Goal: Information Seeking & Learning: Find contact information

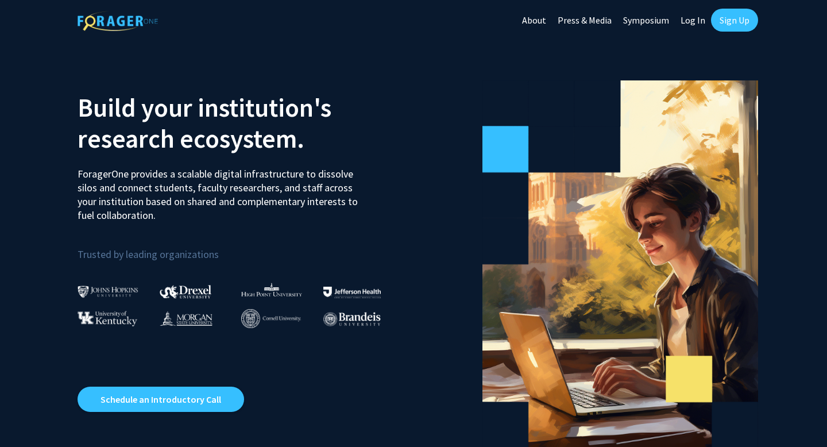
click at [721, 26] on link "Sign Up" at bounding box center [734, 20] width 47 height 23
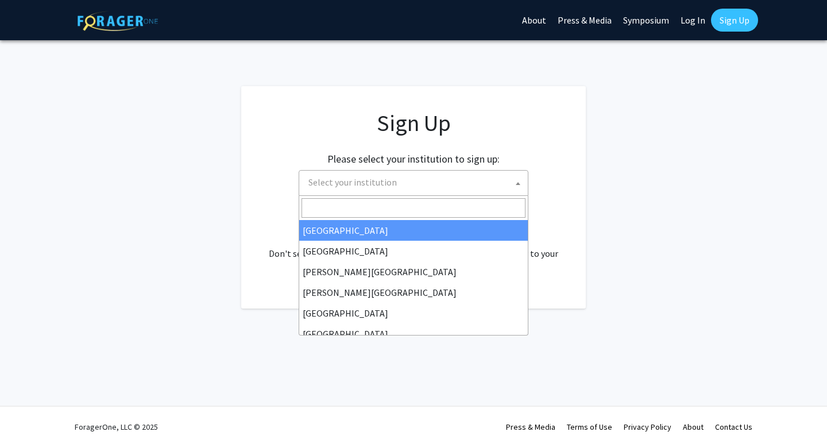
click at [475, 178] on span "Select your institution" at bounding box center [416, 183] width 224 height 24
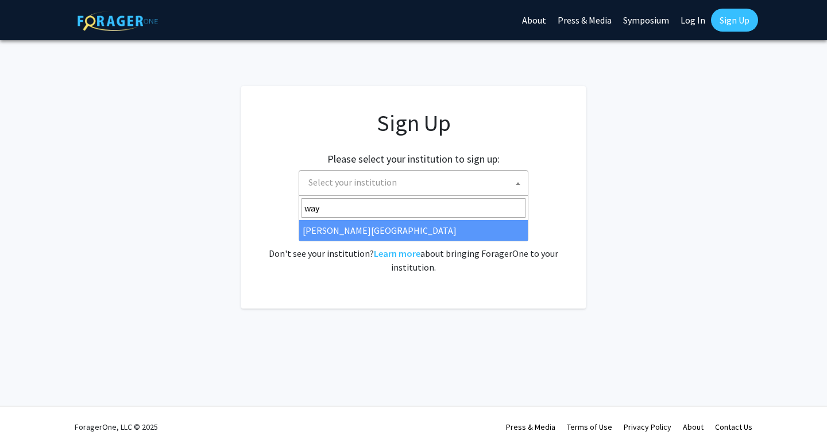
type input "wayn"
select select "21"
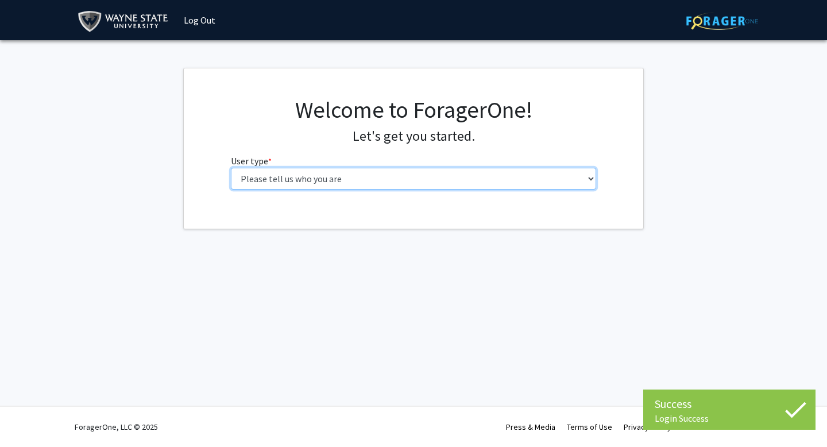
click at [327, 175] on select "Please tell us who you are Undergraduate Student Master's Student Doctoral Cand…" at bounding box center [414, 179] width 366 height 22
select select "3: doc"
click at [231, 168] on select "Please tell us who you are Undergraduate Student Master's Student Doctoral Cand…" at bounding box center [414, 179] width 366 height 22
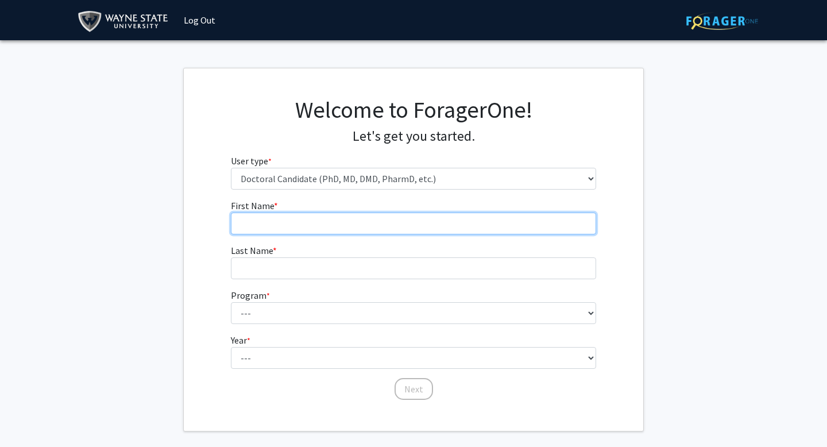
click at [460, 231] on input "First Name * required" at bounding box center [414, 223] width 366 height 22
type input "Balraj"
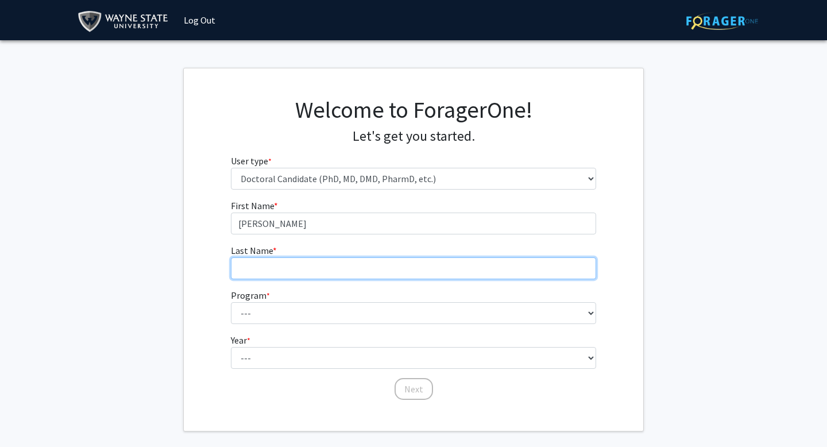
type input "Dhanoa"
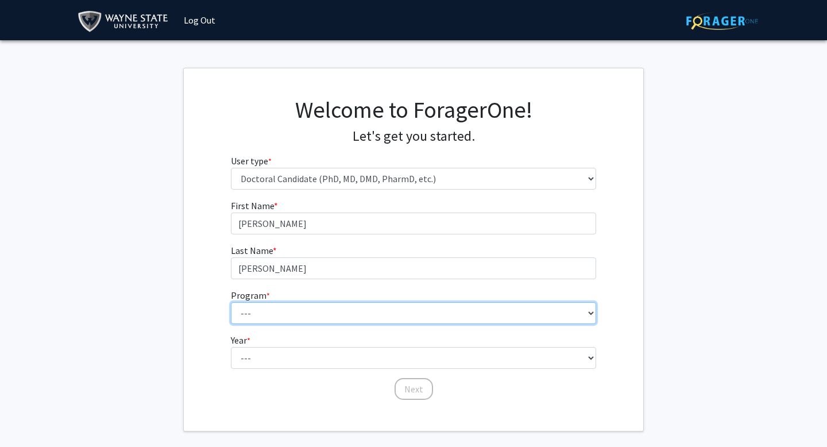
click at [311, 305] on select "--- Adult-Gerontology Acute Care Nurse Practitioner Adult-Gerontology Primary C…" at bounding box center [414, 313] width 366 height 22
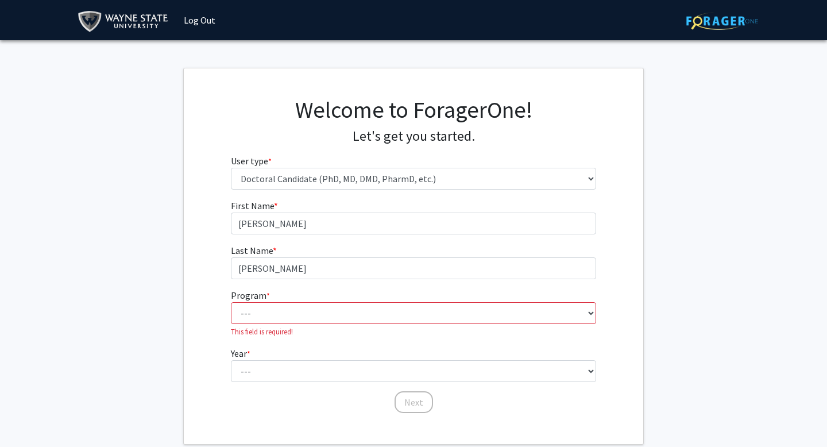
click at [264, 301] on label "Program * required" at bounding box center [250, 295] width 39 height 14
click at [264, 302] on select "--- Adult-Gerontology Acute Care Nurse Practitioner Adult-Gerontology Primary C…" at bounding box center [414, 313] width 366 height 22
click at [264, 312] on select "--- Adult-Gerontology Acute Care Nurse Practitioner Adult-Gerontology Primary C…" at bounding box center [414, 313] width 366 height 22
select select "46: 728"
click at [231, 302] on select "--- Adult-Gerontology Acute Care Nurse Practitioner Adult-Gerontology Primary C…" at bounding box center [414, 313] width 366 height 22
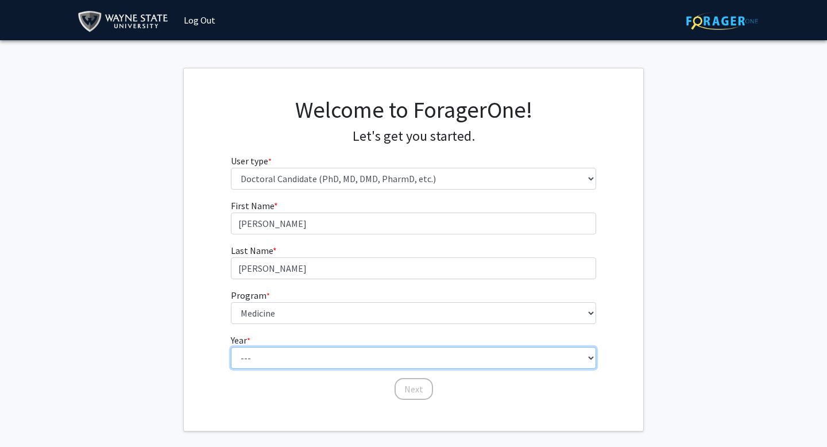
click at [296, 357] on select "--- First Year Second Year Third Year Fourth Year Fifth Year Sixth Year Seventh…" at bounding box center [414, 358] width 366 height 22
select select "1: first_year"
click at [231, 347] on select "--- First Year Second Year Third Year Fourth Year Fifth Year Sixth Year Seventh…" at bounding box center [414, 358] width 366 height 22
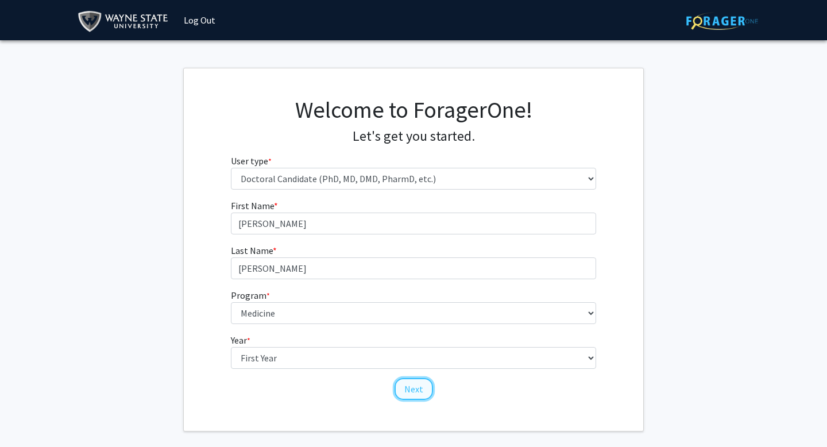
click at [423, 390] on button "Next" at bounding box center [413, 389] width 38 height 22
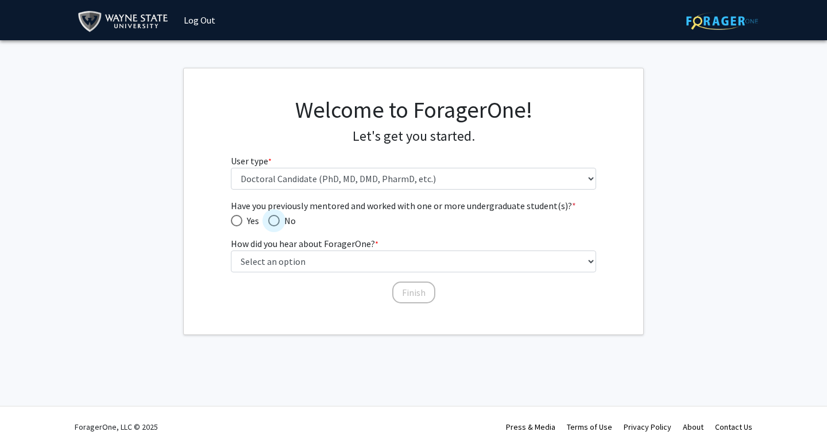
click at [273, 215] on span "Have you previously mentored and worked with one or more undergraduate student(…" at bounding box center [273, 220] width 11 height 11
click at [273, 215] on input "No" at bounding box center [273, 220] width 11 height 11
radio input "true"
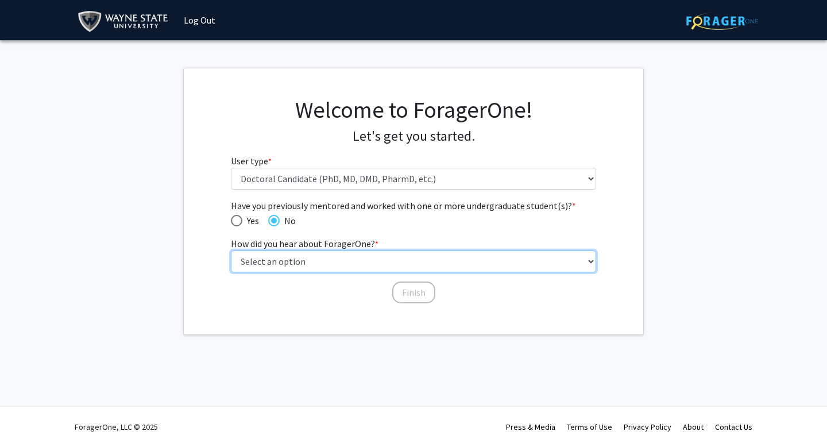
click at [274, 258] on select "Select an option Peer/student recommendation Faculty/staff recommendation Unive…" at bounding box center [414, 261] width 366 height 22
select select "1: peer_recommendation"
click at [231, 250] on select "Select an option Peer/student recommendation Faculty/staff recommendation Unive…" at bounding box center [414, 261] width 366 height 22
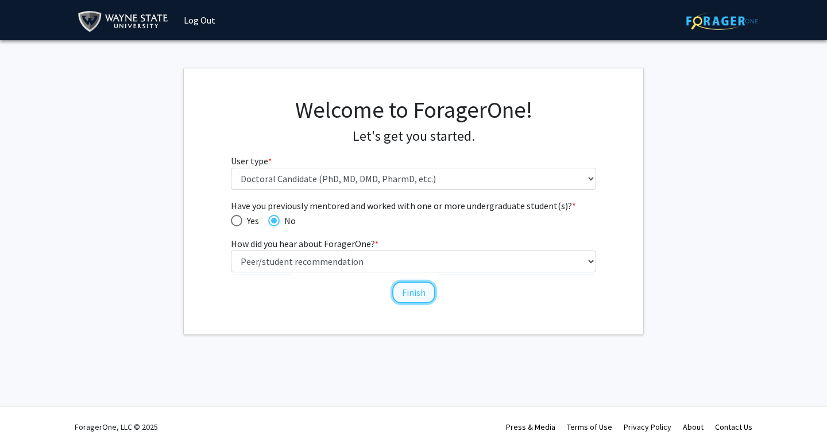
click at [406, 291] on button "Finish" at bounding box center [413, 292] width 43 height 22
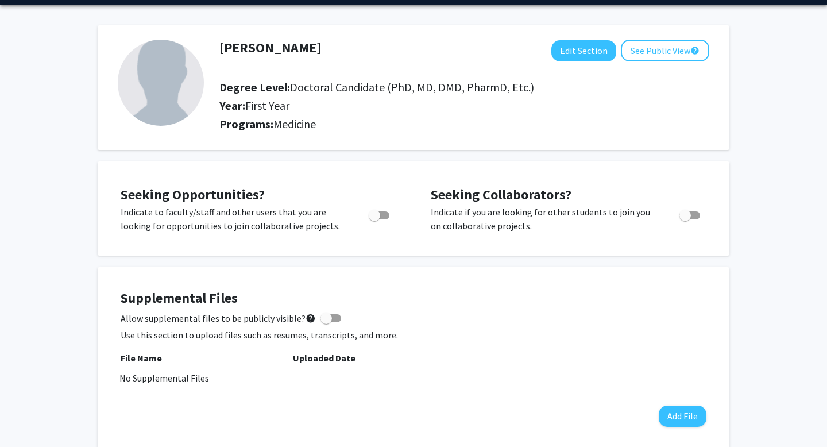
scroll to position [33, 0]
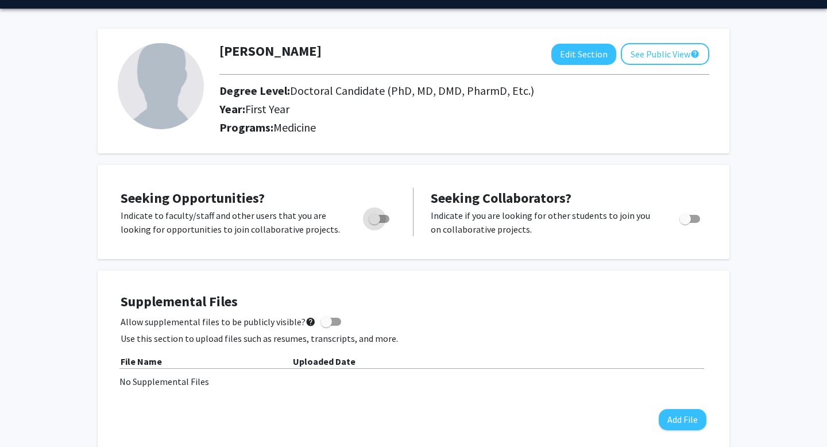
click at [388, 219] on span "Toggle" at bounding box center [379, 219] width 21 height 8
click at [374, 223] on input "Are you actively seeking opportunities?" at bounding box center [374, 223] width 1 height 1
checkbox input "true"
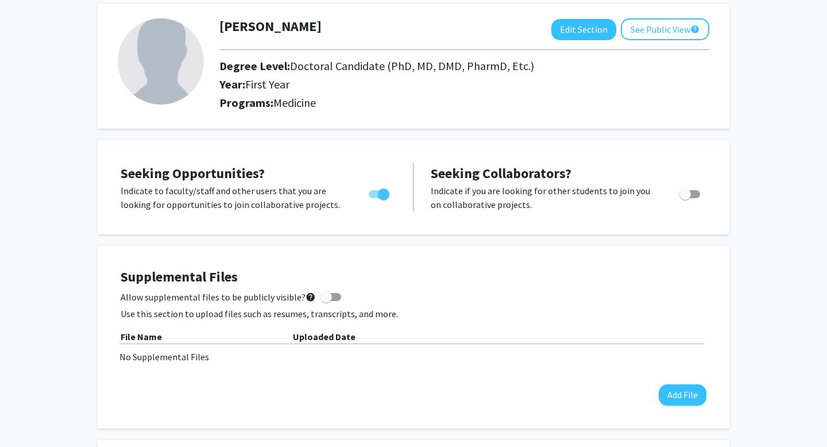
scroll to position [59, 0]
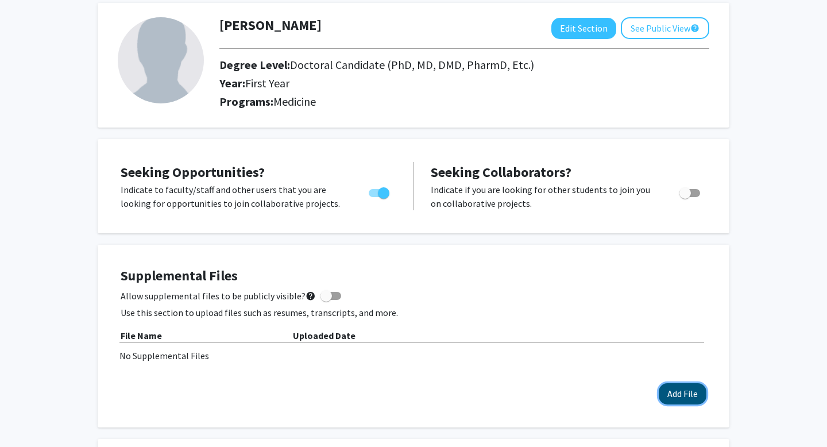
click at [679, 396] on button "Add File" at bounding box center [683, 393] width 48 height 21
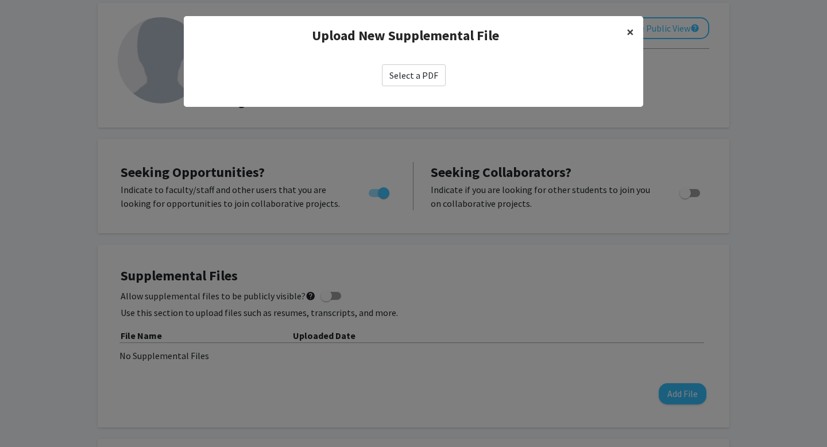
click at [628, 33] on span "×" at bounding box center [629, 32] width 7 height 18
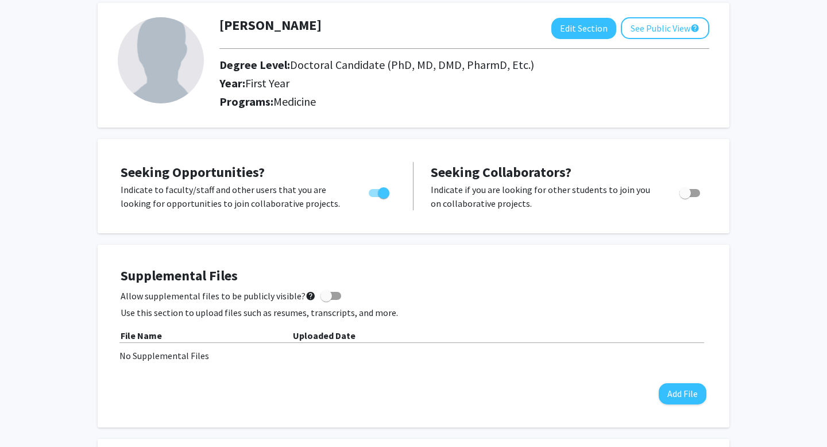
scroll to position [0, 0]
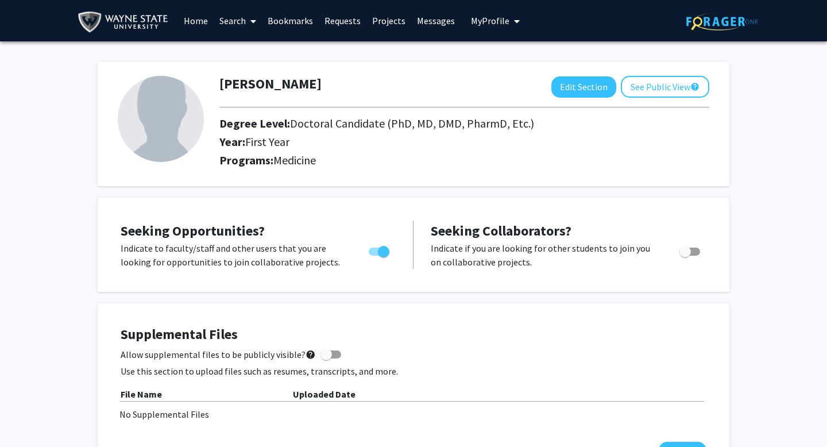
click at [374, 24] on link "Projects" at bounding box center [388, 21] width 45 height 40
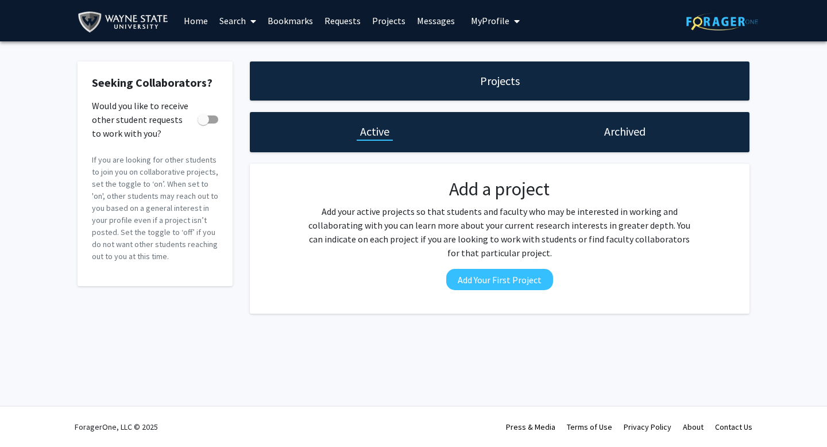
click at [219, 21] on link "Search" at bounding box center [238, 21] width 48 height 40
click at [231, 69] on span "Students" at bounding box center [249, 75] width 70 height 23
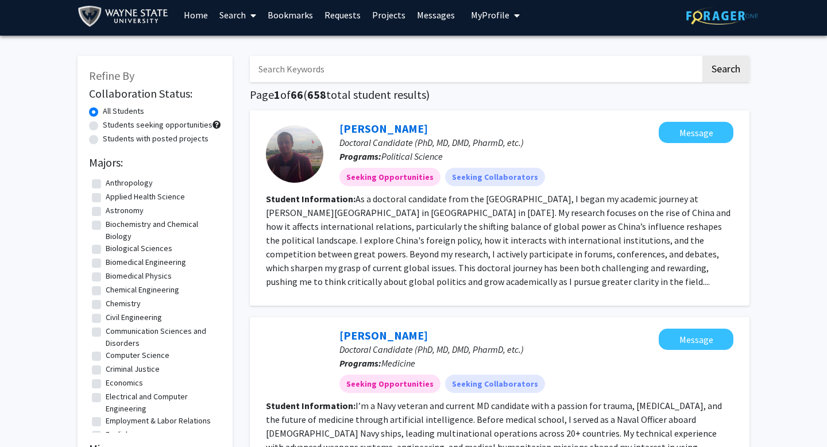
scroll to position [3, 0]
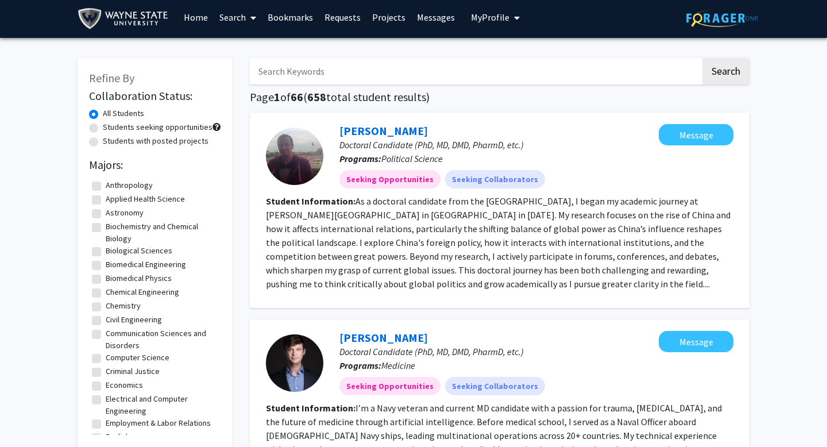
click at [294, 76] on input "Search Keywords" at bounding box center [475, 71] width 451 height 26
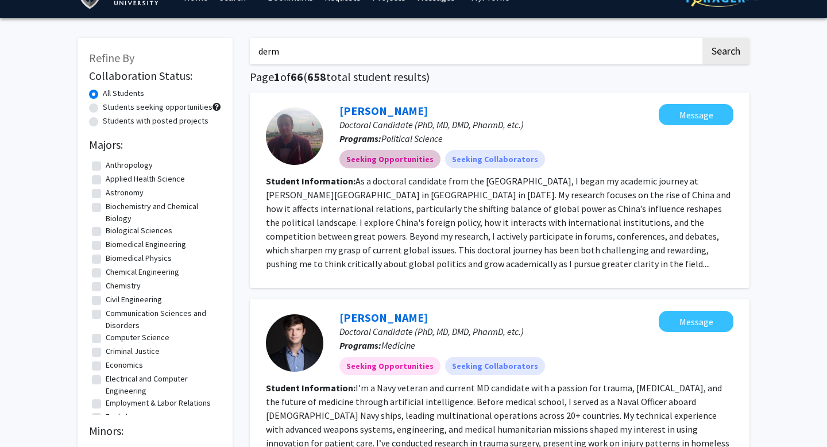
scroll to position [0, 0]
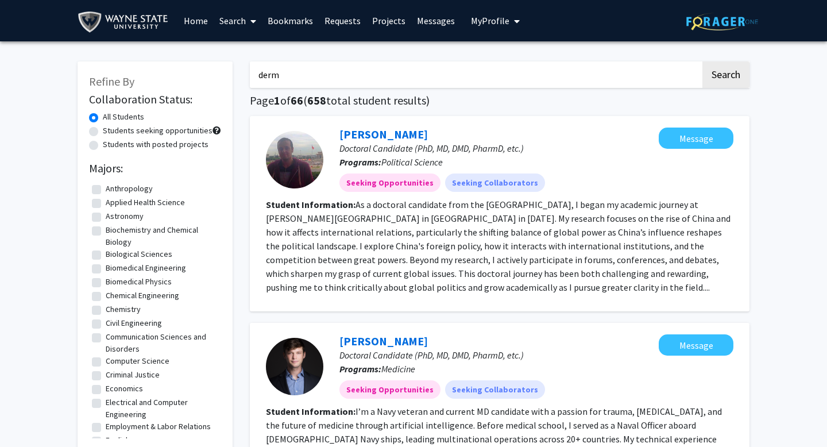
click at [702, 61] on button "Search" at bounding box center [725, 74] width 47 height 26
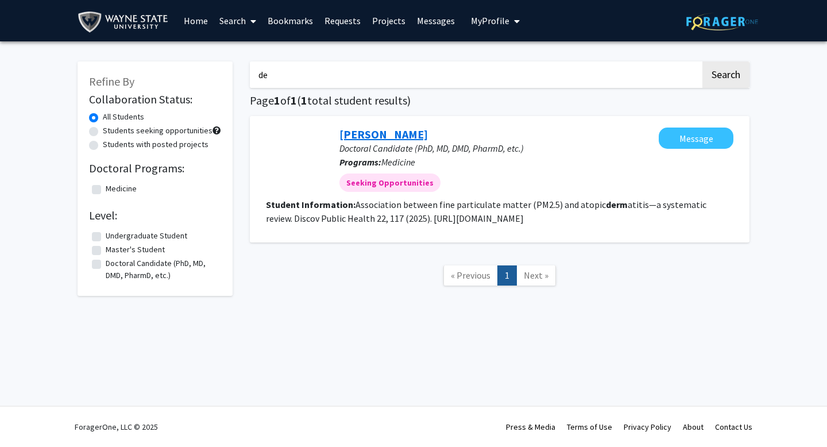
type input "d"
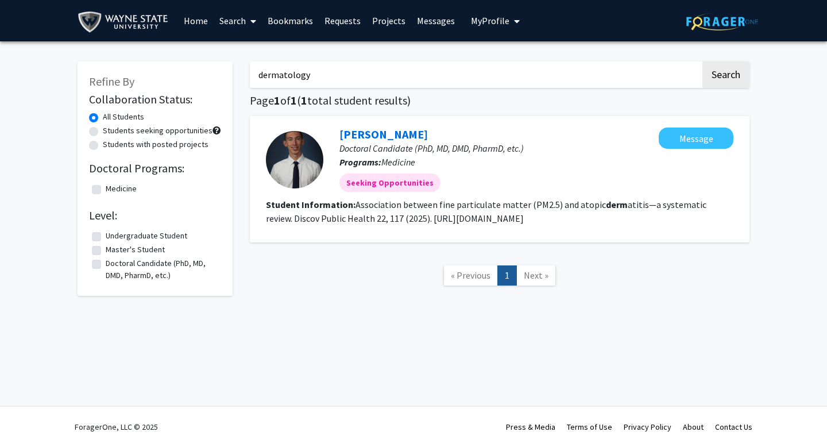
type input "dermatology"
click at [702, 61] on button "Search" at bounding box center [725, 74] width 47 height 26
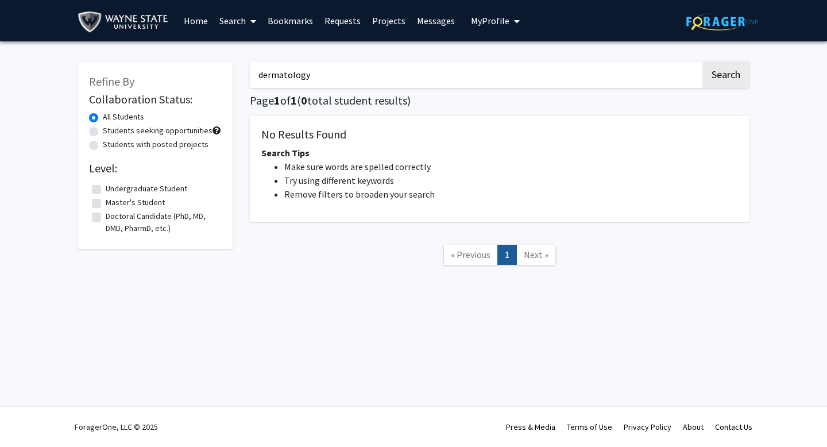
drag, startPoint x: 327, startPoint y: 86, endPoint x: 235, endPoint y: 71, distance: 93.6
click at [235, 71] on div "Refine By Collaboration Status: All Students Students seeking opportunities Stu…" at bounding box center [413, 169] width 689 height 238
click at [242, 26] on link "Search" at bounding box center [238, 21] width 48 height 40
click at [248, 53] on span "Faculty/Staff" at bounding box center [256, 52] width 84 height 23
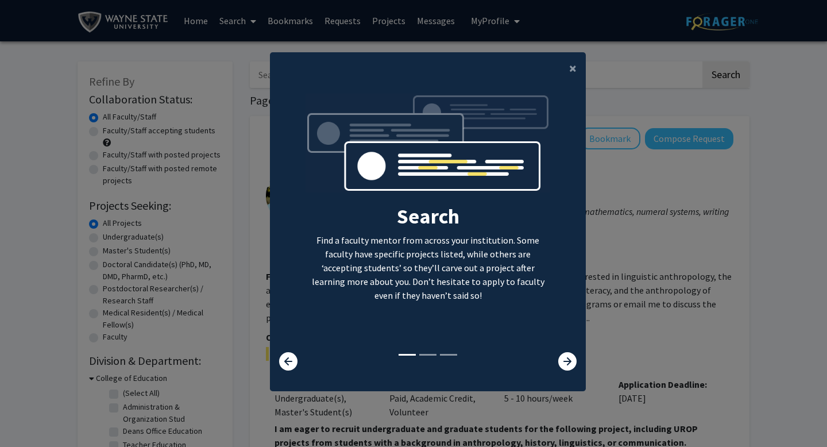
scroll to position [2, 0]
click at [558, 367] on icon at bounding box center [567, 360] width 18 height 18
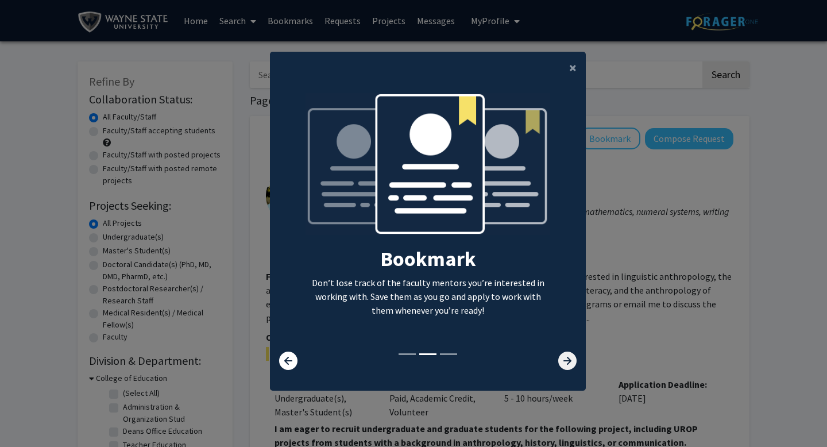
click at [560, 366] on icon at bounding box center [567, 360] width 18 height 18
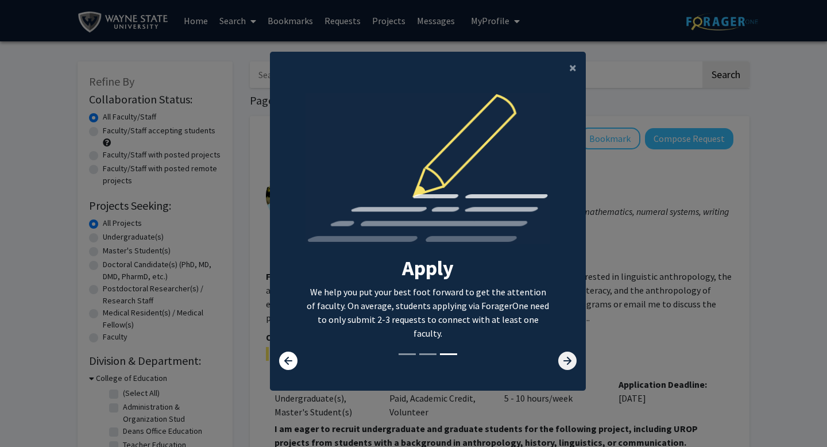
click at [560, 366] on icon at bounding box center [567, 360] width 18 height 18
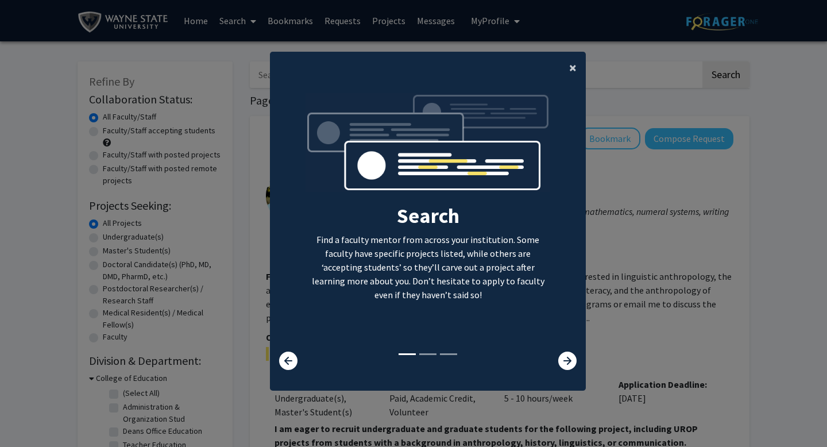
click at [568, 64] on button "×" at bounding box center [573, 68] width 26 height 32
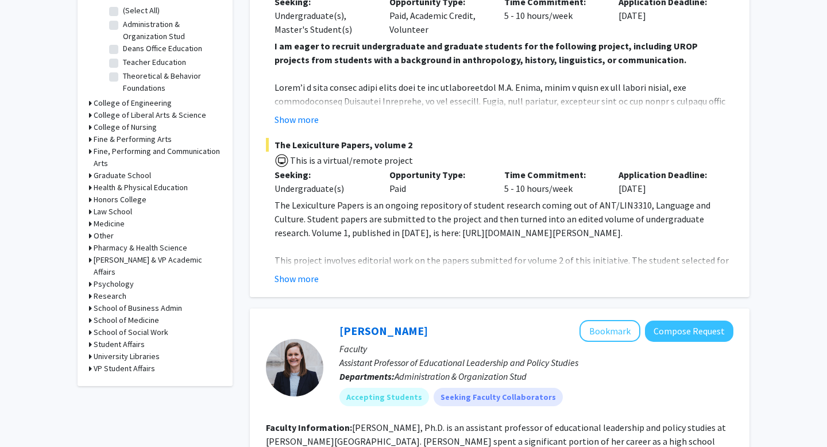
scroll to position [384, 0]
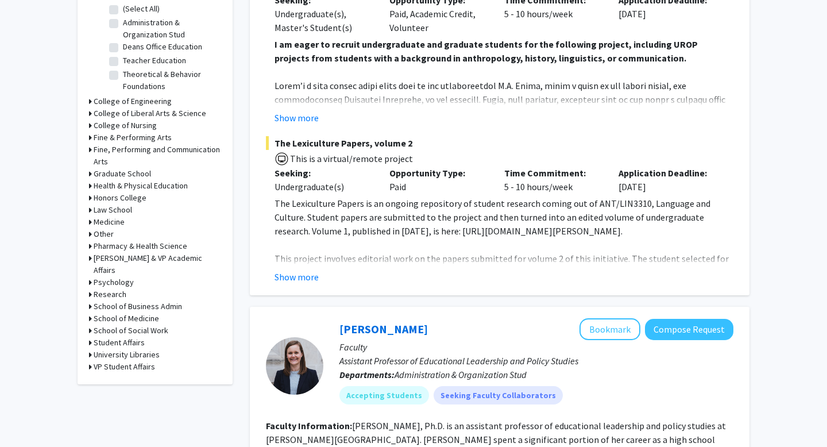
click at [91, 312] on div "School of Medicine" at bounding box center [155, 318] width 132 height 12
click at [91, 312] on icon at bounding box center [90, 318] width 3 height 12
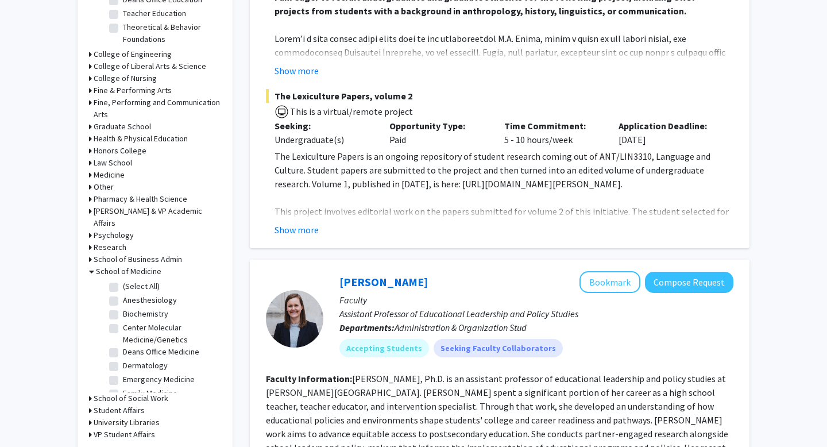
scroll to position [432, 0]
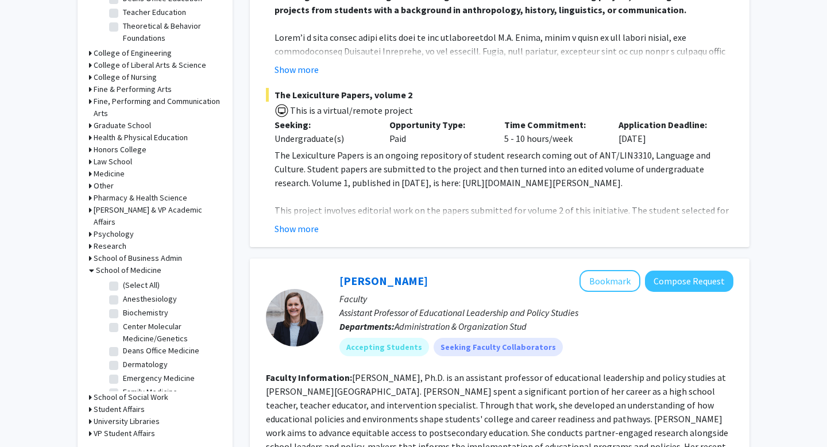
click at [123, 358] on label "Dermatology" at bounding box center [145, 364] width 45 height 12
click at [123, 358] on input "Dermatology" at bounding box center [126, 361] width 7 height 7
checkbox input "true"
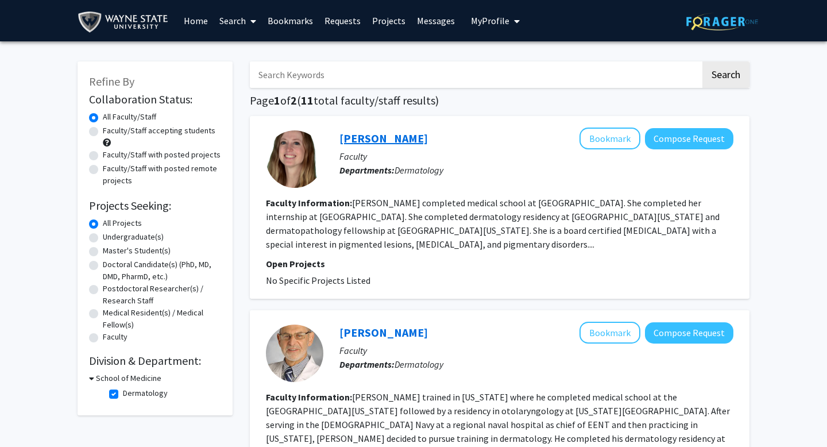
click at [402, 141] on link "Corinne Rauck" at bounding box center [383, 138] width 88 height 14
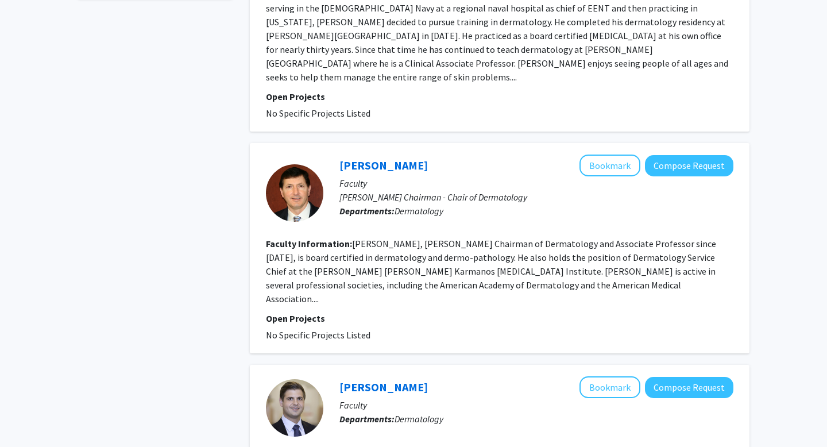
scroll to position [417, 0]
